Goal: Navigation & Orientation: Find specific page/section

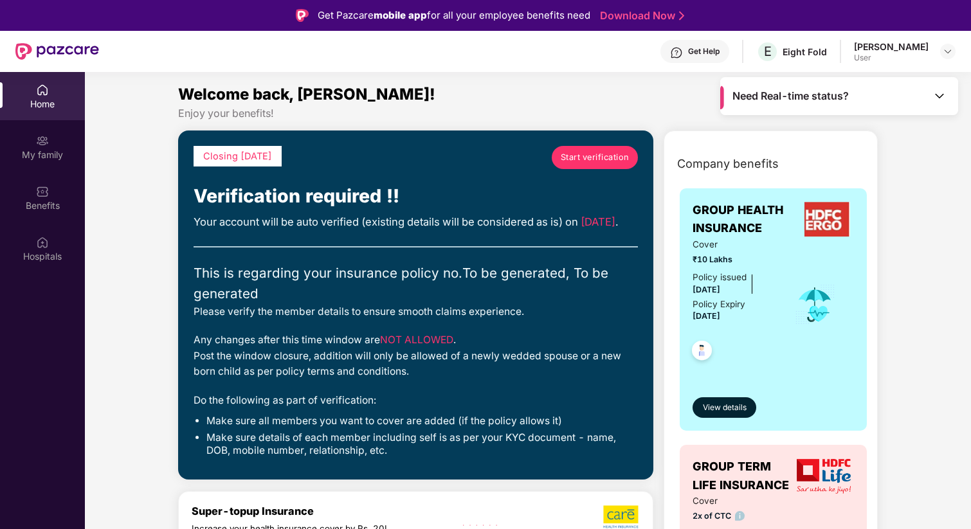
scroll to position [3, 0]
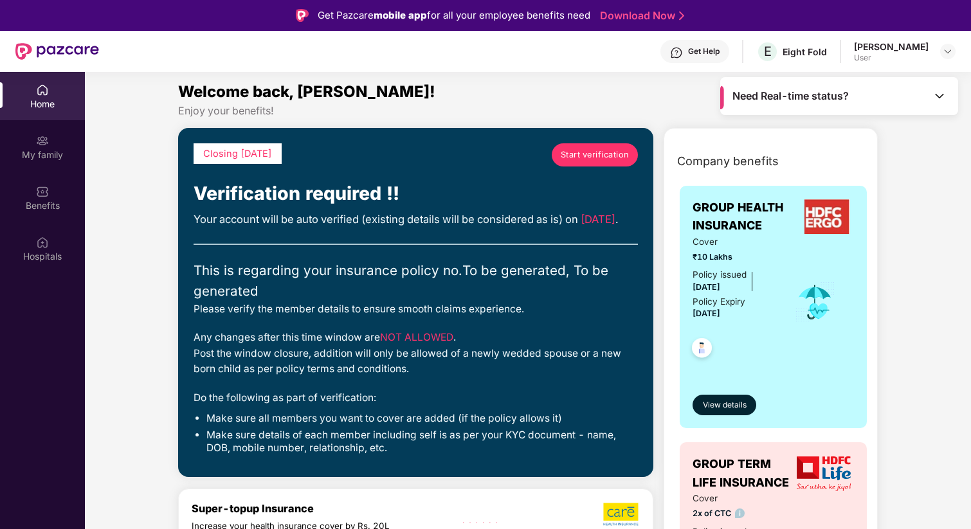
click at [43, 99] on div "Home" at bounding box center [42, 104] width 85 height 13
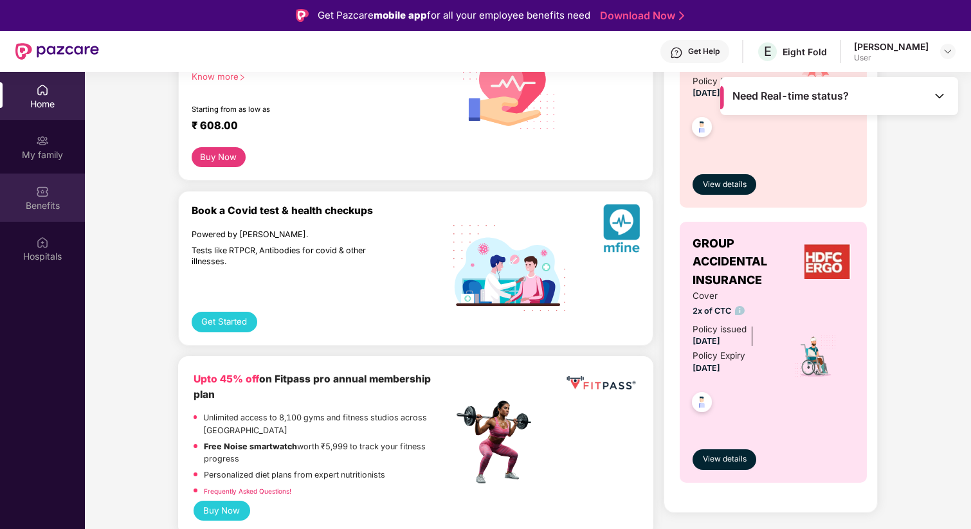
scroll to position [479, 0]
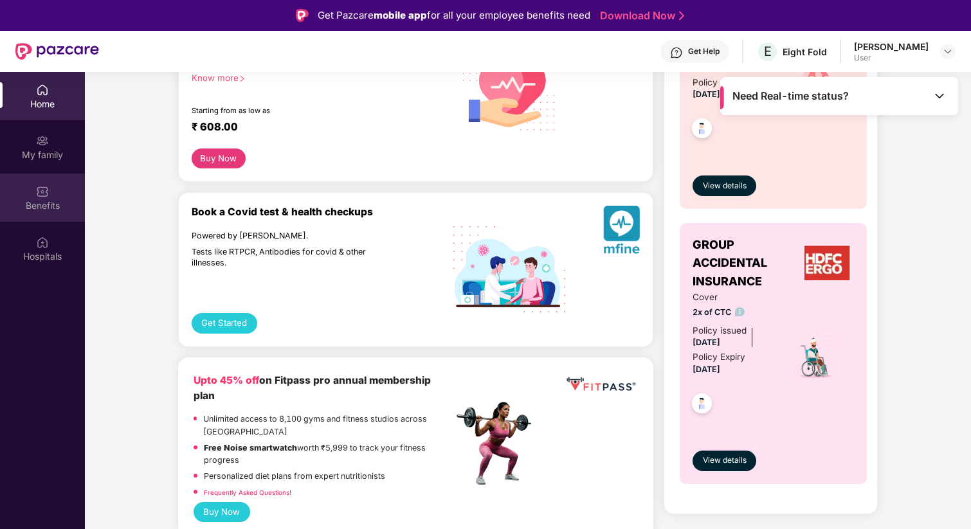
click at [44, 196] on img at bounding box center [42, 191] width 13 height 13
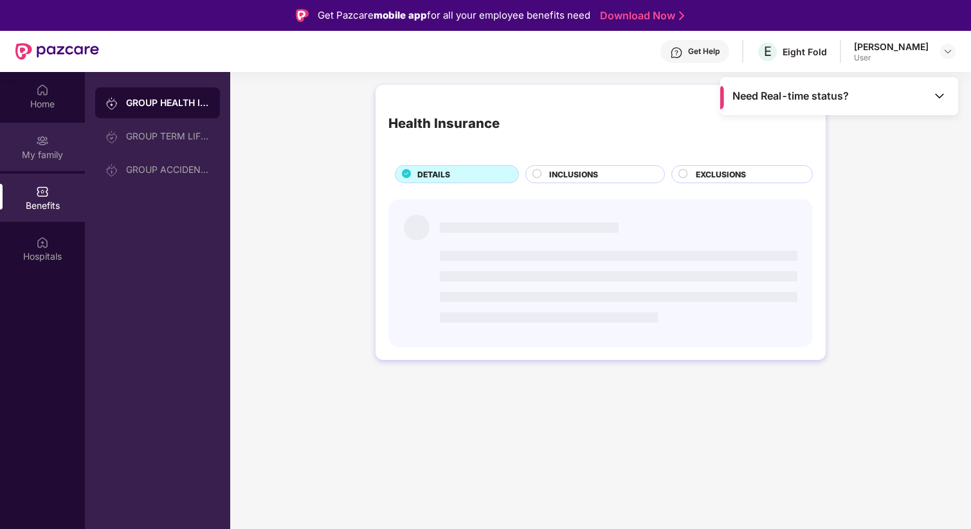
click at [37, 141] on img at bounding box center [42, 140] width 13 height 13
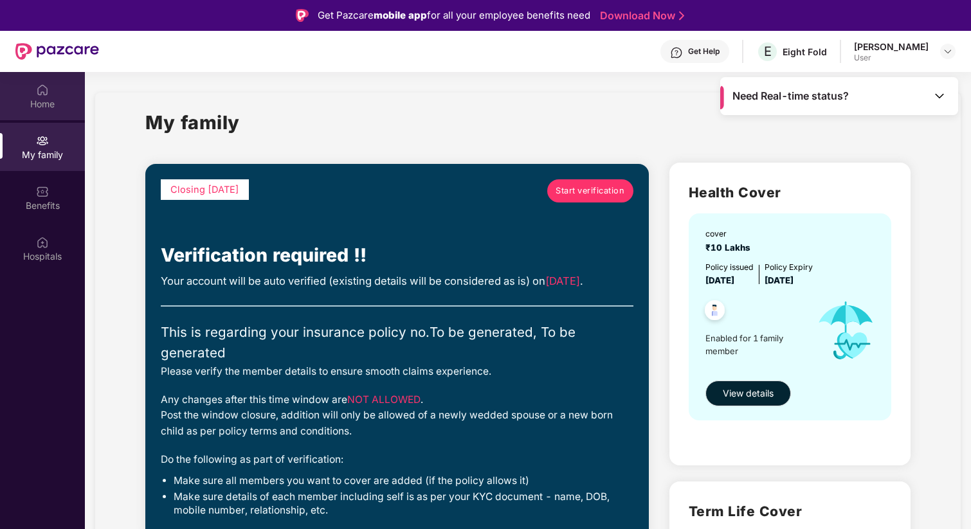
click at [46, 100] on div "Home" at bounding box center [42, 104] width 85 height 13
